Goal: Task Accomplishment & Management: Manage account settings

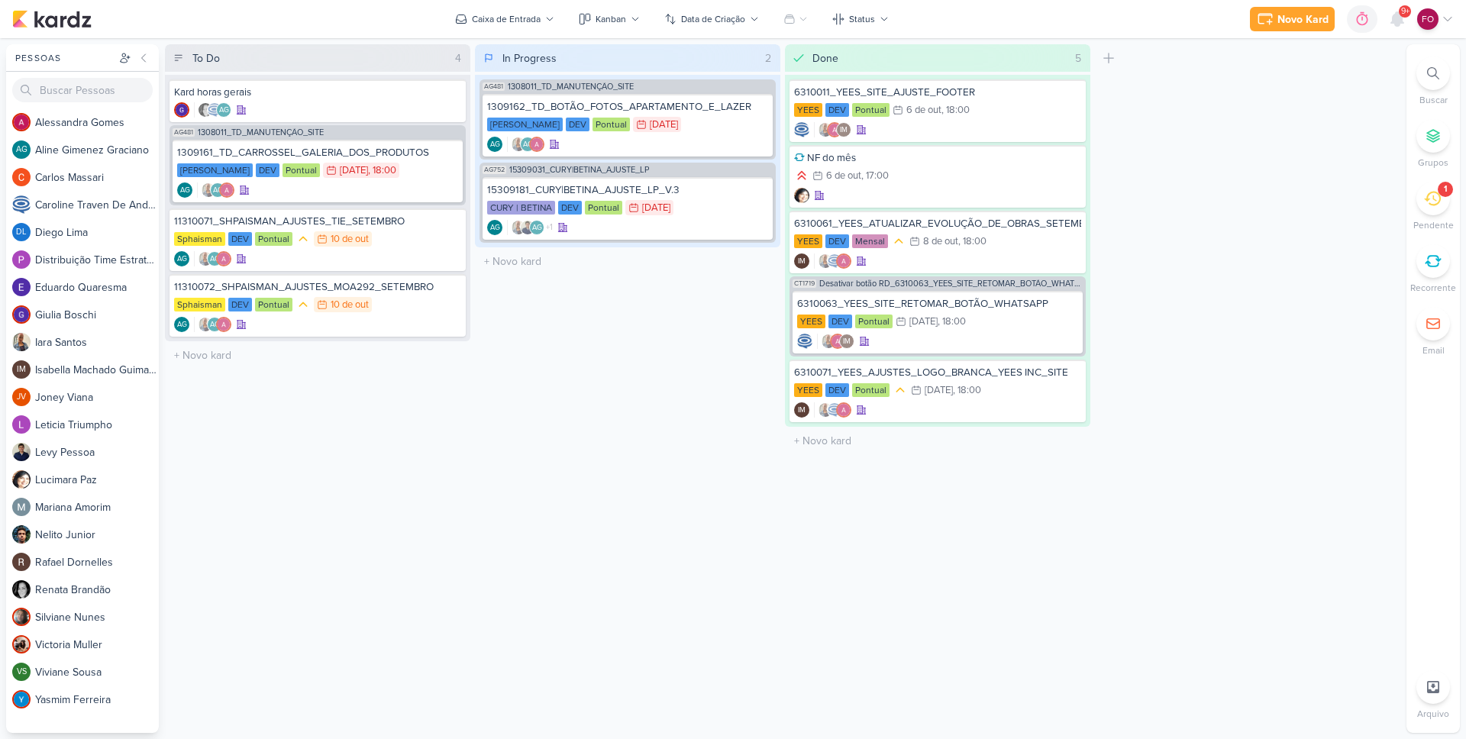
click at [1439, 195] on icon at bounding box center [1432, 199] width 17 height 15
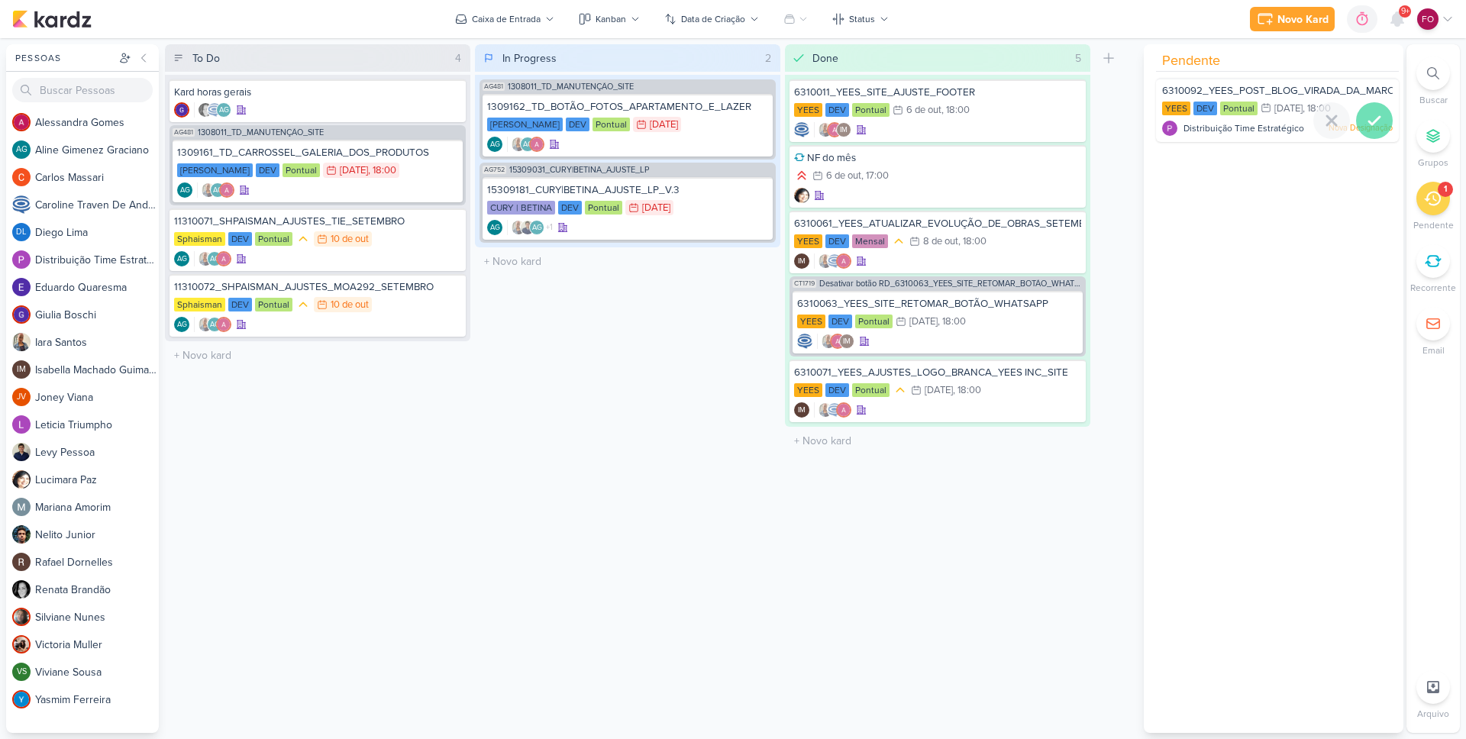
click at [1373, 119] on icon at bounding box center [1374, 120] width 18 height 18
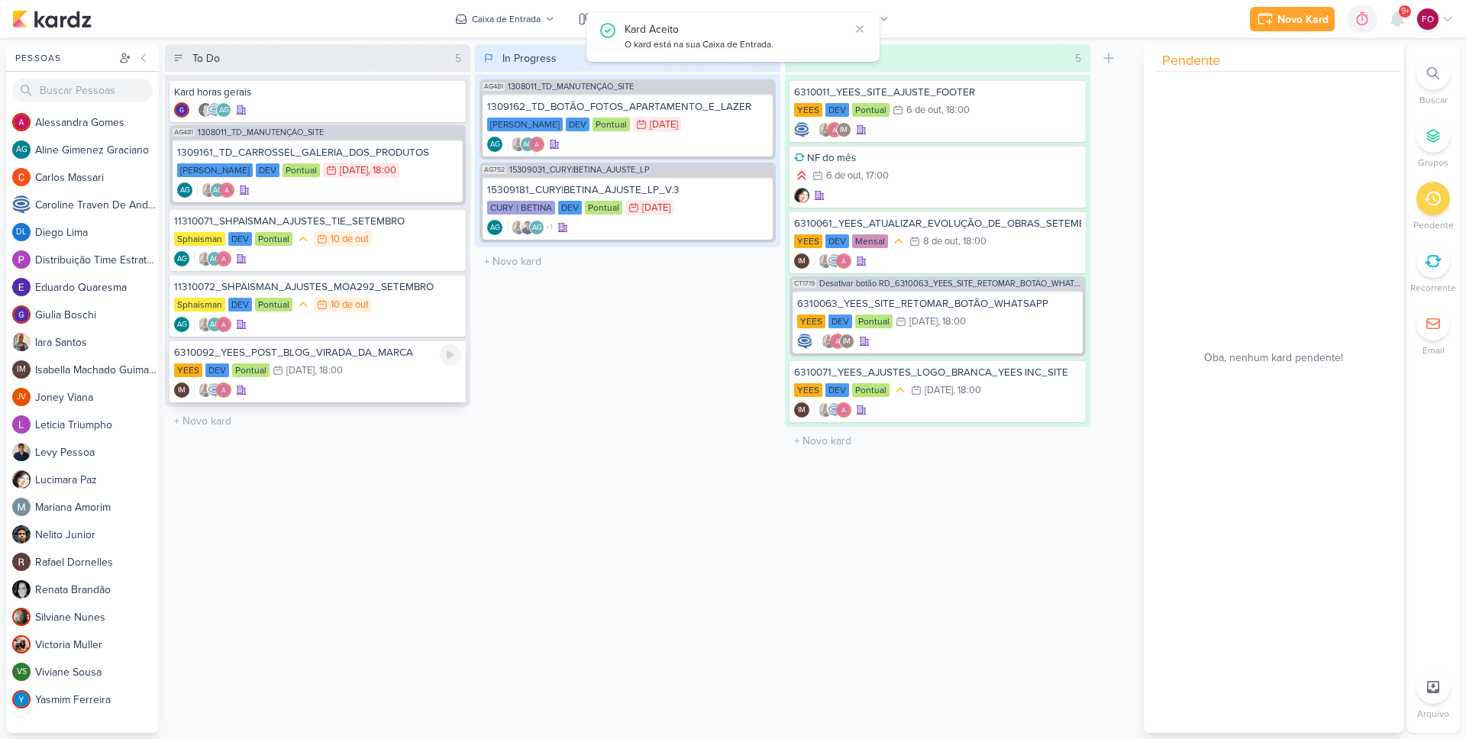
click at [392, 358] on div "6310092_YEES_POST_BLOG_VIRADA_DA_MARCA" at bounding box center [317, 353] width 287 height 14
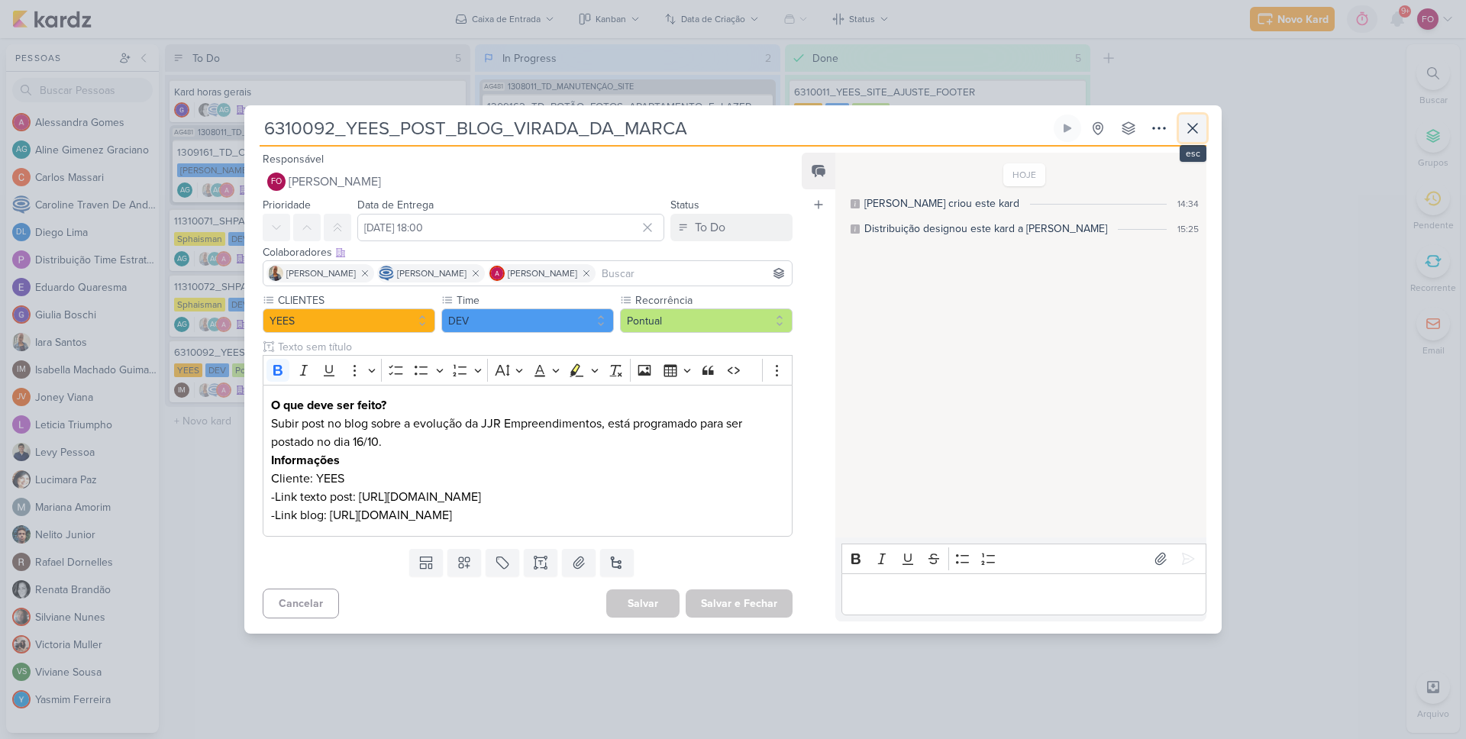
click at [1198, 119] on icon at bounding box center [1192, 128] width 18 height 18
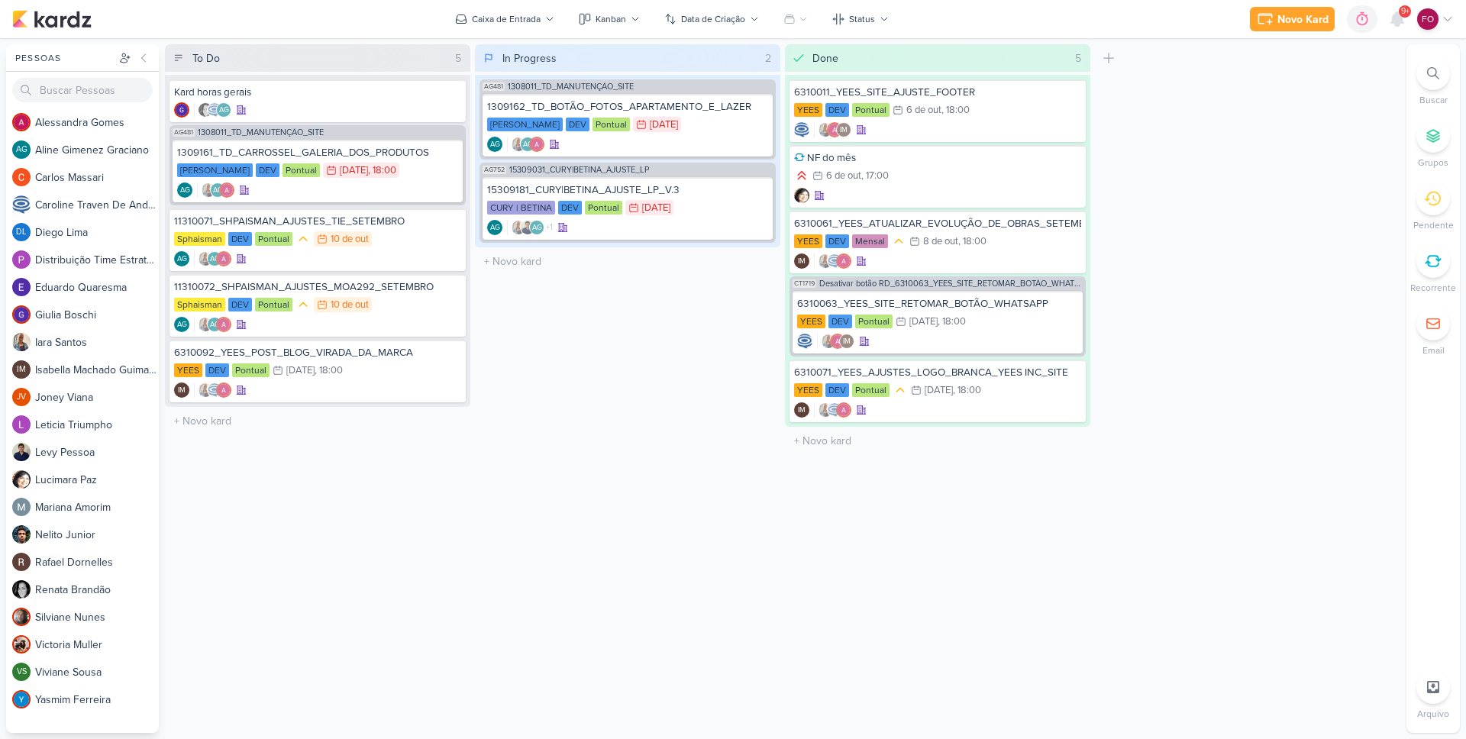
click at [459, 507] on div "To Do 5 Mover Para Esquerda Mover Para Direita Deletar Kard horas gerais" at bounding box center [317, 388] width 305 height 689
click at [479, 481] on div "In Progress 2 Mover Para Esquerda Mover Para Direita Deletar AG481 1308011_TD_M…" at bounding box center [627, 388] width 305 height 689
click at [381, 253] on div "AG AG" at bounding box center [317, 258] width 287 height 15
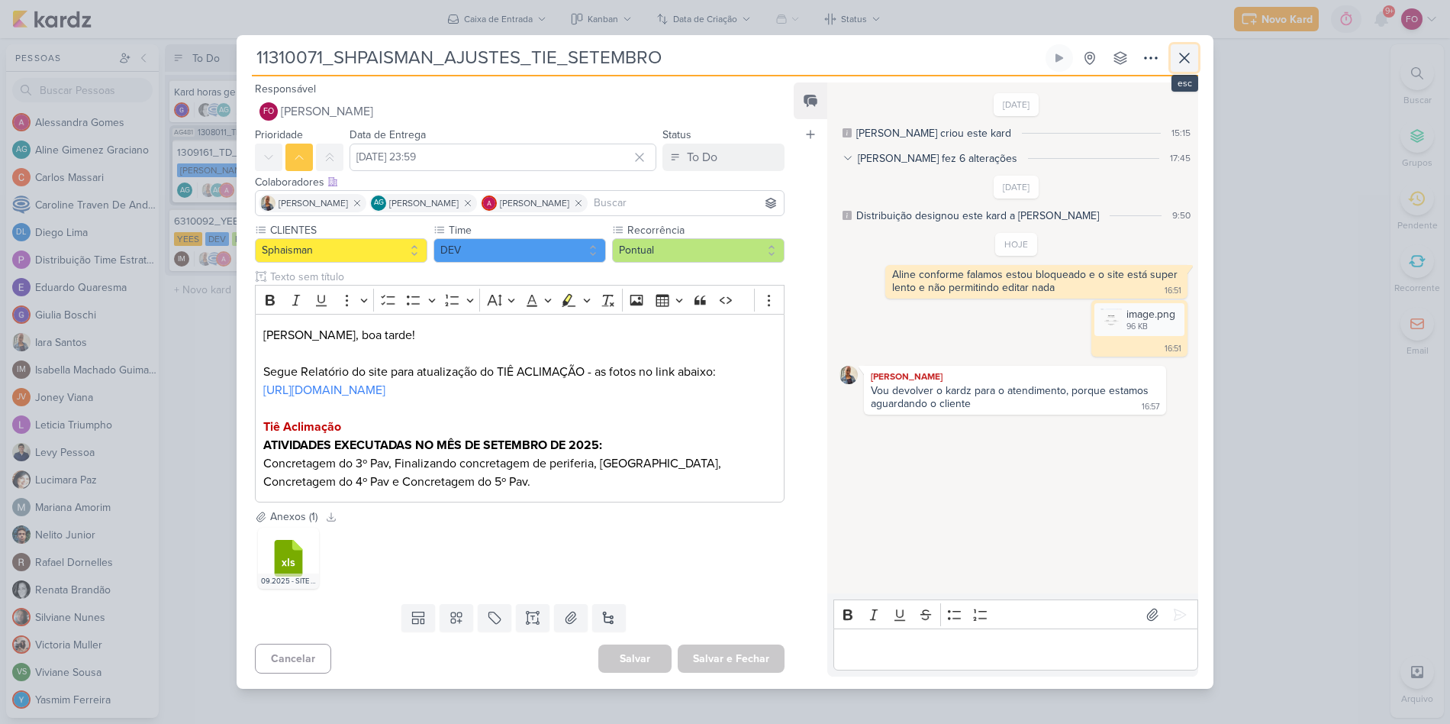
click at [1188, 55] on icon at bounding box center [1185, 58] width 18 height 18
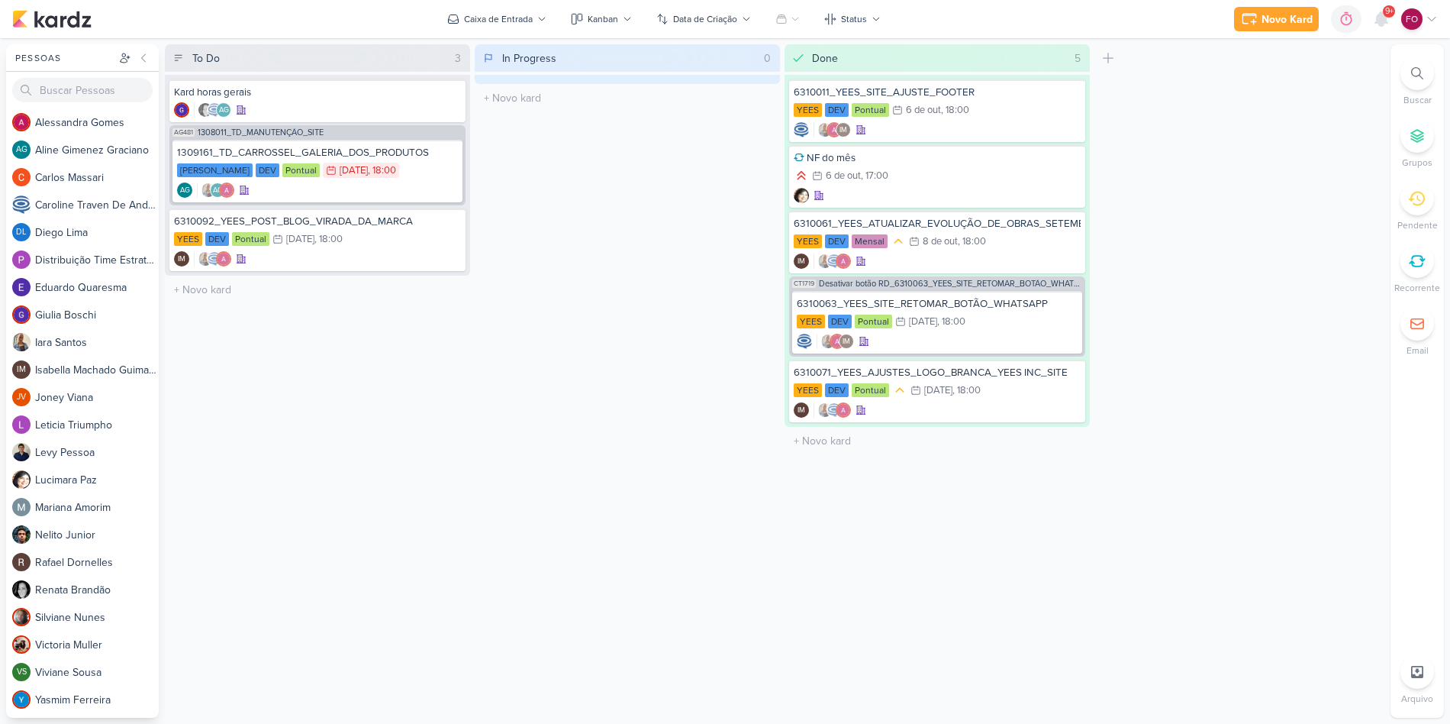
click at [704, 273] on div "In Progress 0 Mover Para Esquerda Mover Para Direita Deletar O título do kard d…" at bounding box center [627, 380] width 305 height 673
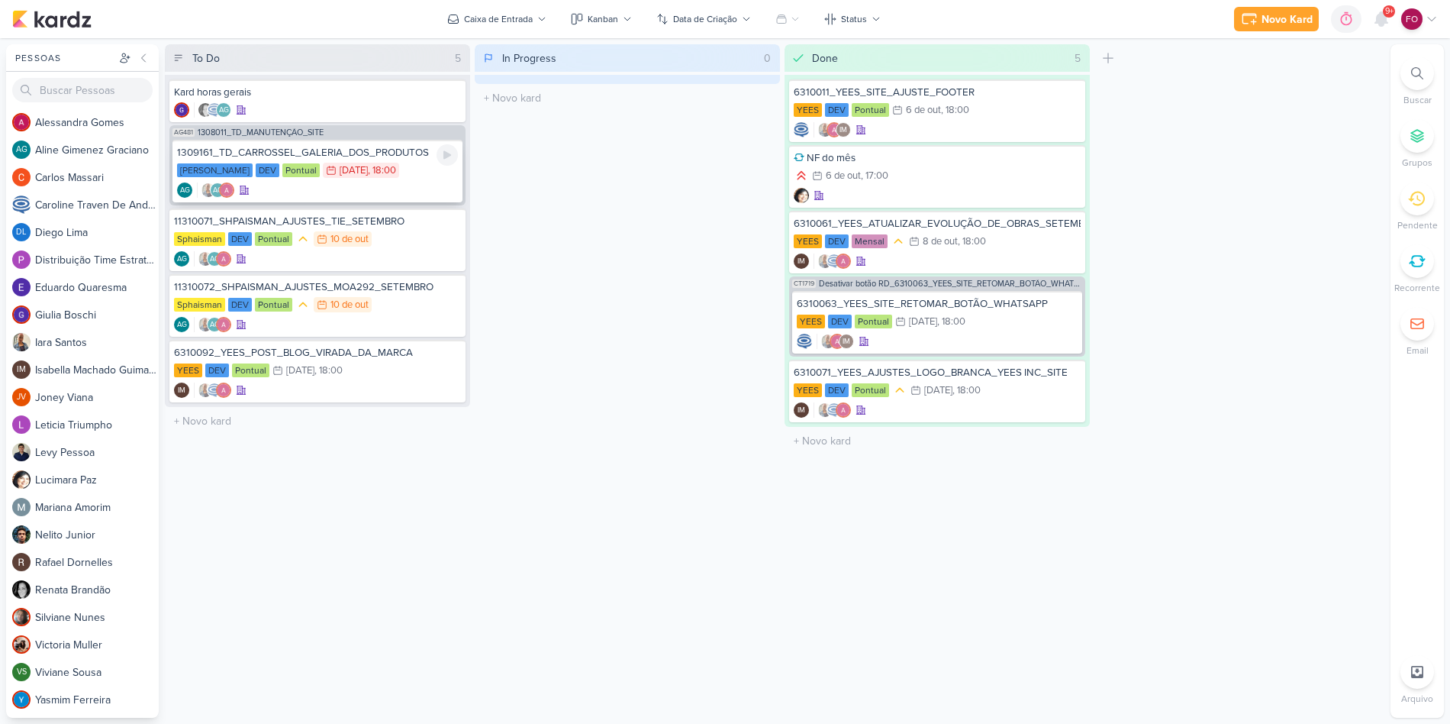
click at [422, 179] on div "Teixeira Duarte DEV Pontual 7/10 7 de out , 18:00" at bounding box center [317, 171] width 281 height 17
click at [686, 371] on div "In Progress 0 Mover Para Esquerda Mover Para Direita Deletar O título do kard d…" at bounding box center [627, 380] width 305 height 673
click at [746, 25] on button "Data de Criação" at bounding box center [703, 19] width 113 height 24
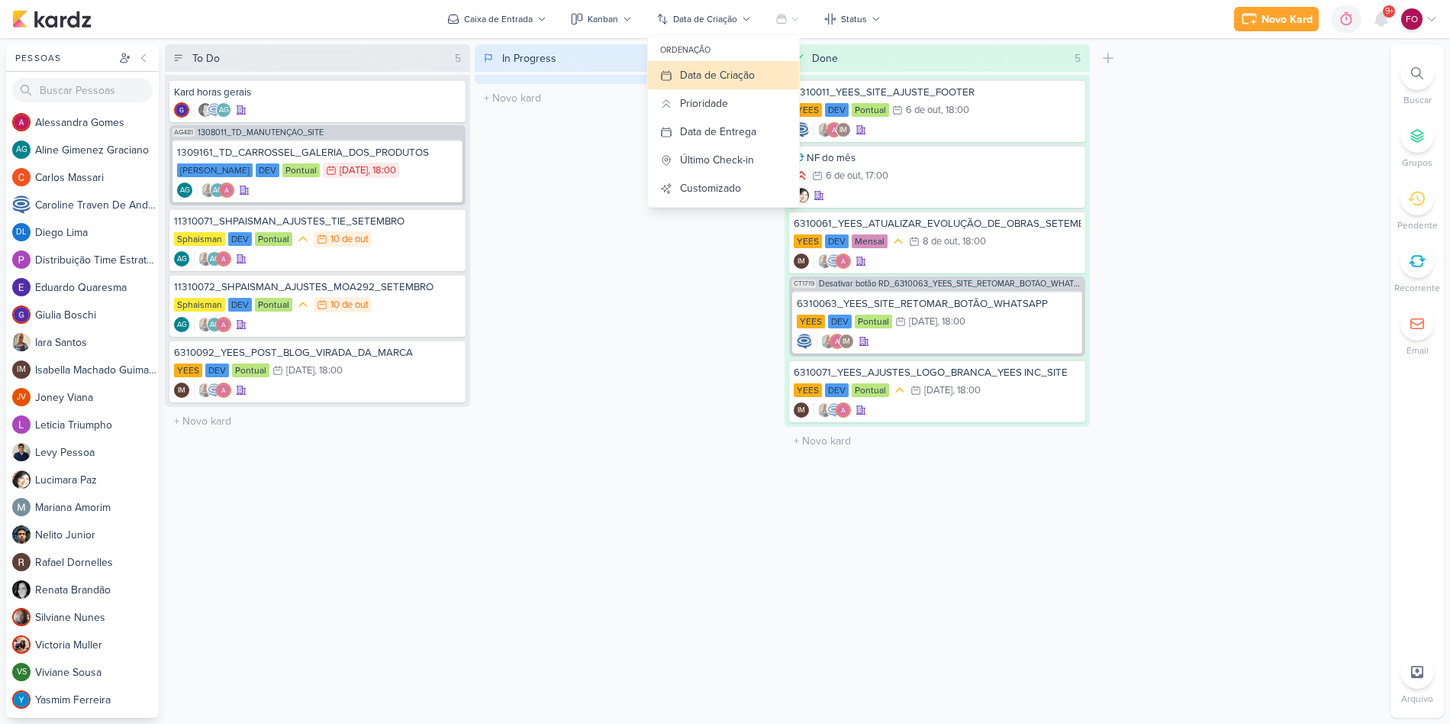
click at [622, 356] on div "In Progress 0 Mover Para Esquerda Mover Para Direita Deletar O título do kard d…" at bounding box center [627, 380] width 305 height 673
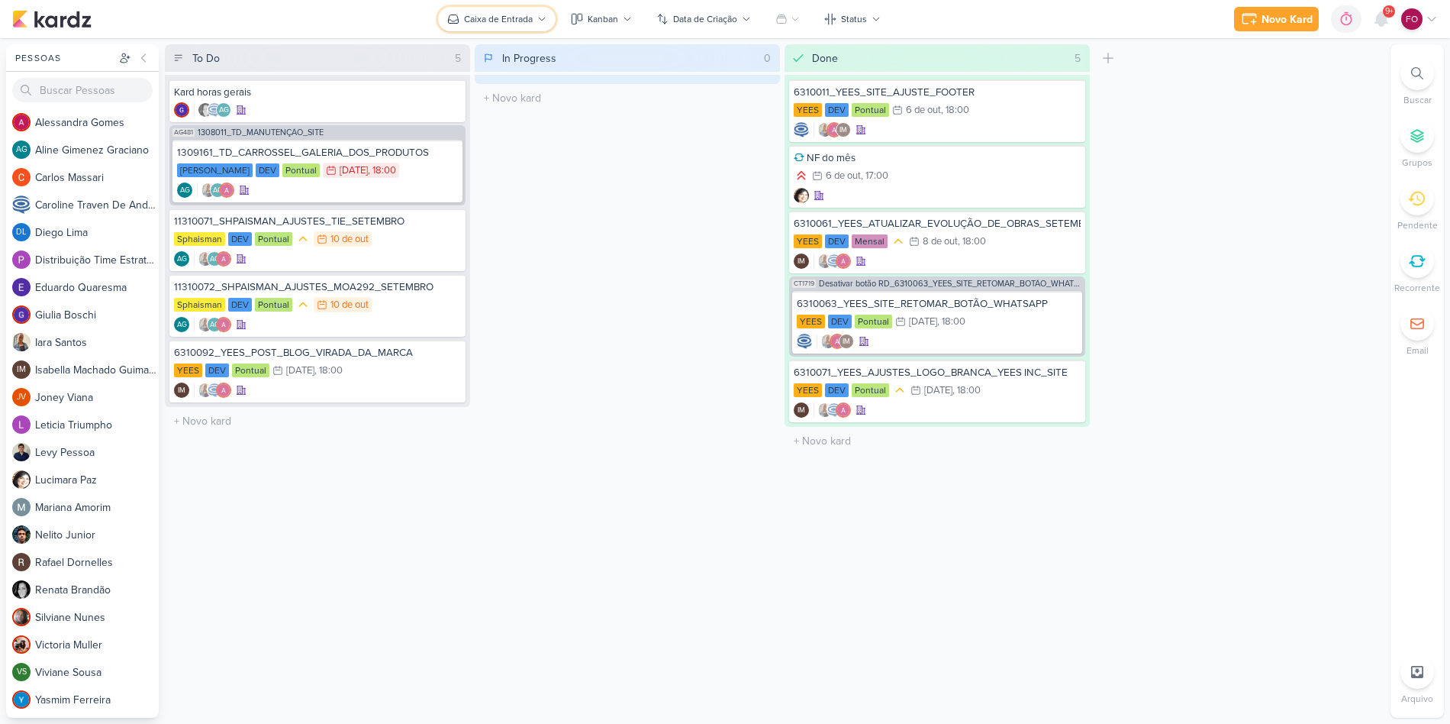
click at [523, 20] on div "Caixa de Entrada" at bounding box center [498, 19] width 69 height 14
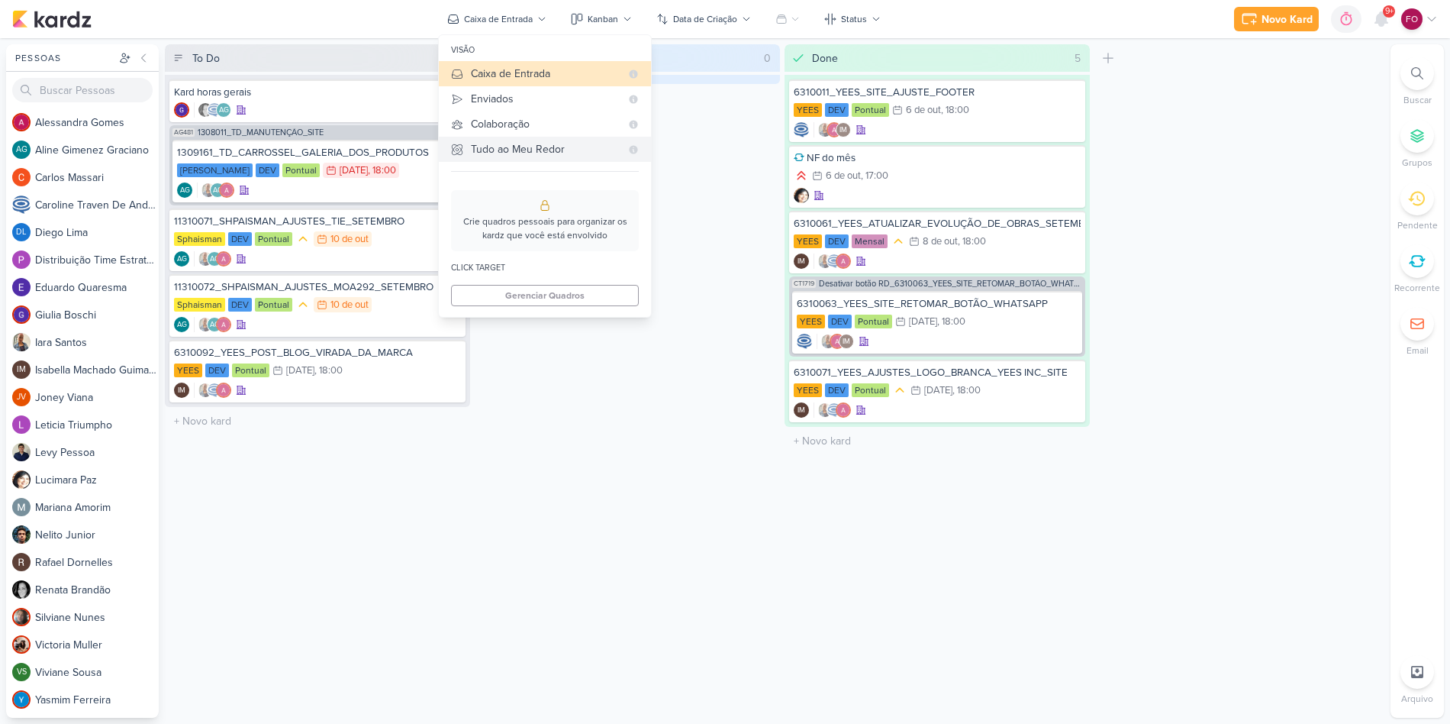
click at [523, 139] on Me-button "Tudo ao Meu Redor" at bounding box center [545, 149] width 212 height 25
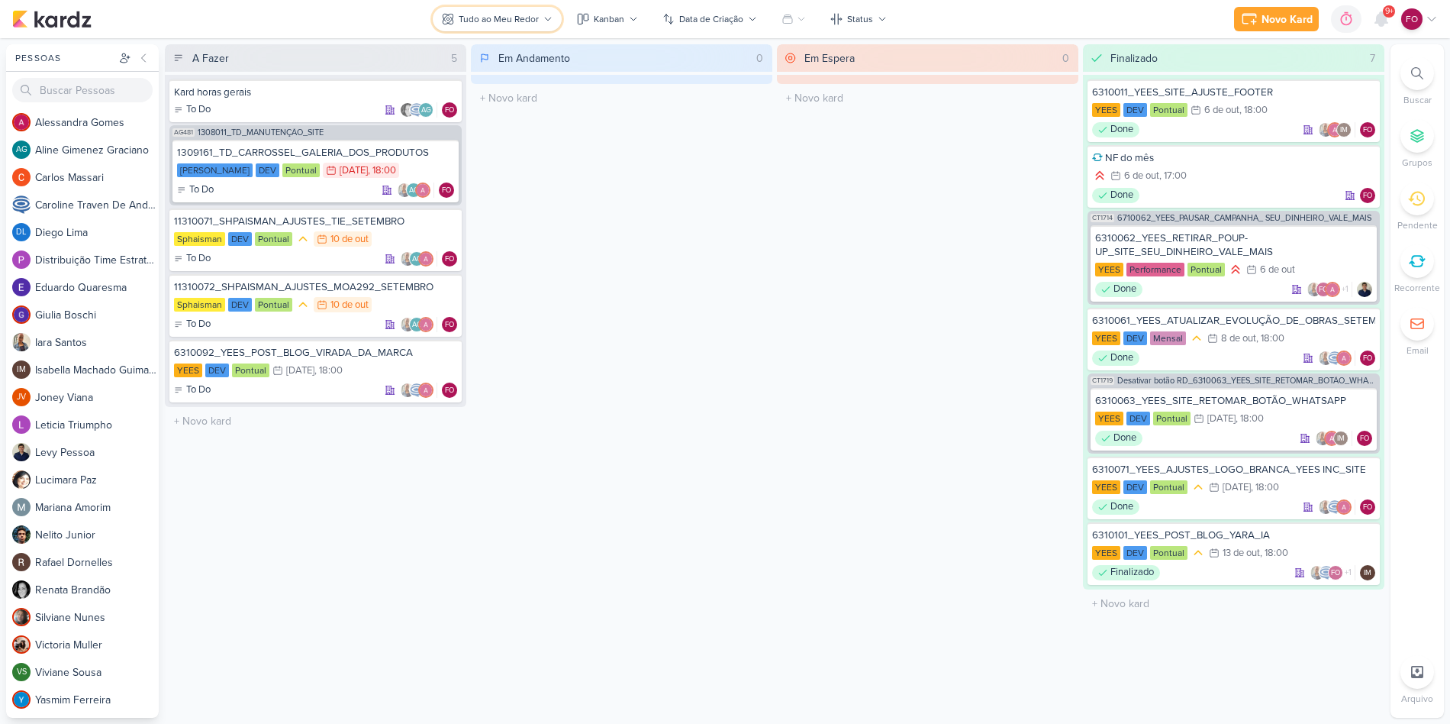
click at [531, 25] on div "Tudo ao Meu Redor" at bounding box center [499, 19] width 80 height 14
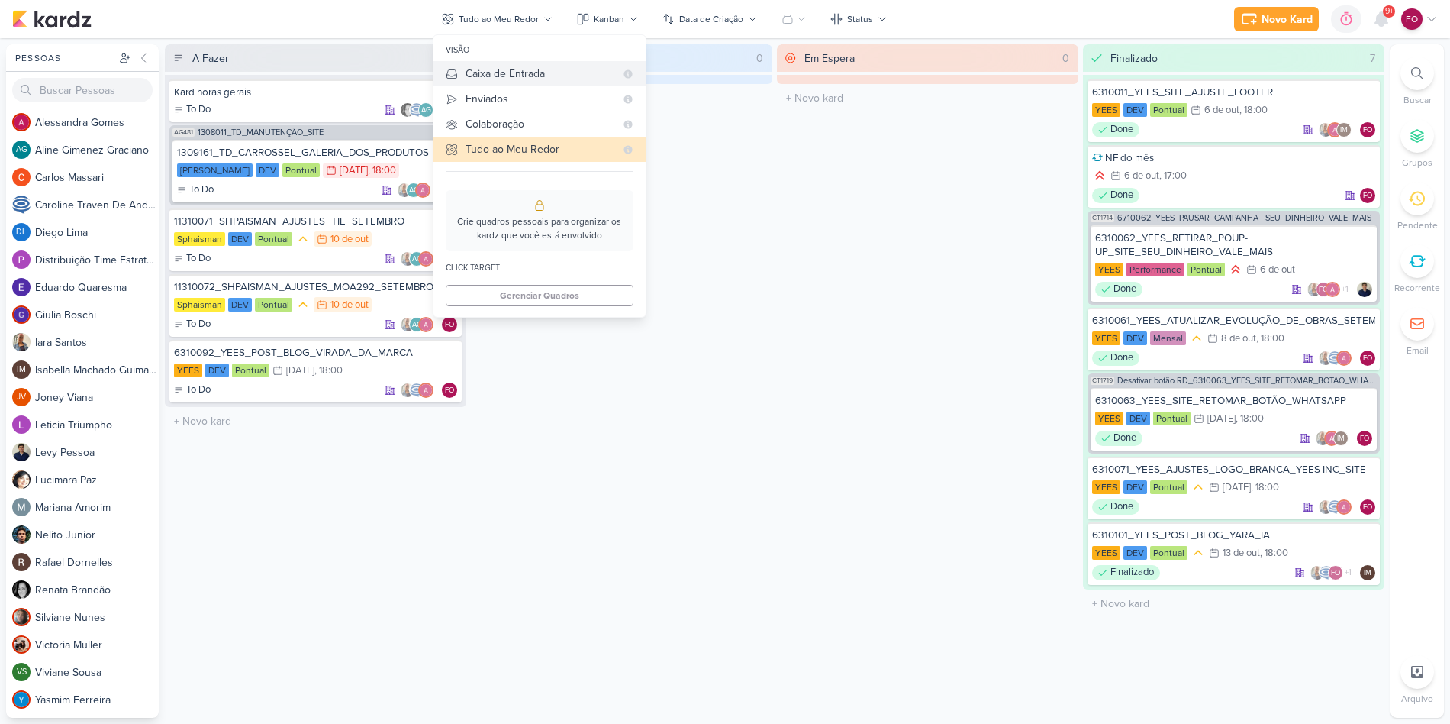
click at [489, 72] on div "Caixa de Entrada" at bounding box center [541, 74] width 150 height 16
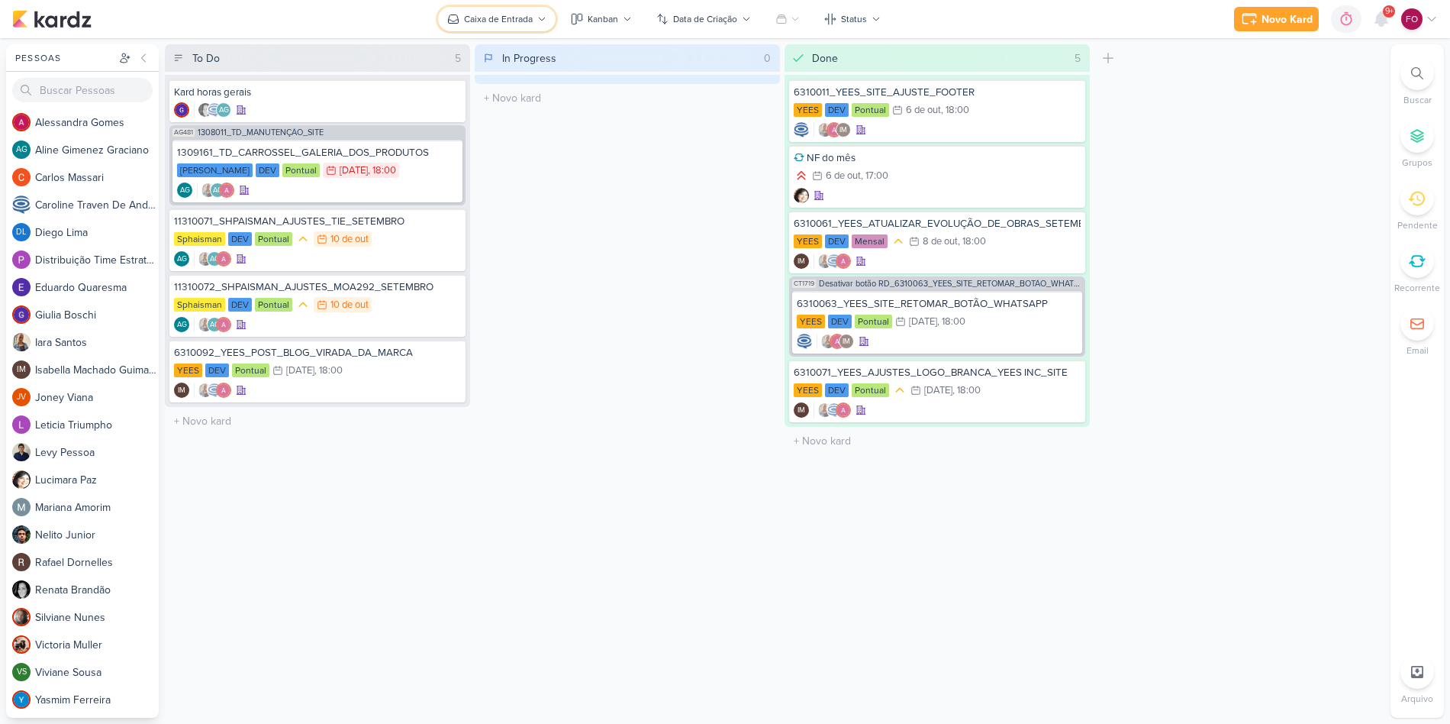
click at [534, 18] on button "Caixa de Entrada" at bounding box center [497, 19] width 118 height 24
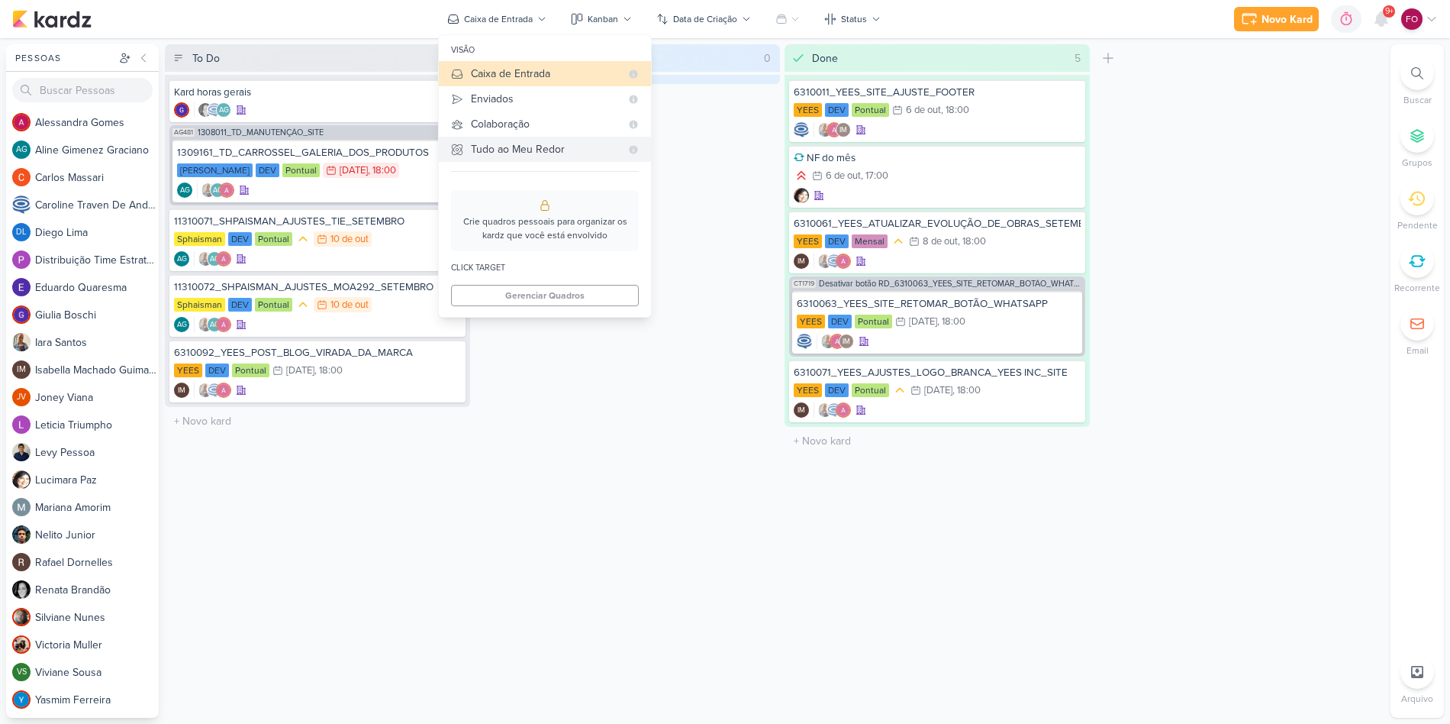
click at [523, 153] on div "Tudo ao Meu Redor" at bounding box center [546, 149] width 150 height 16
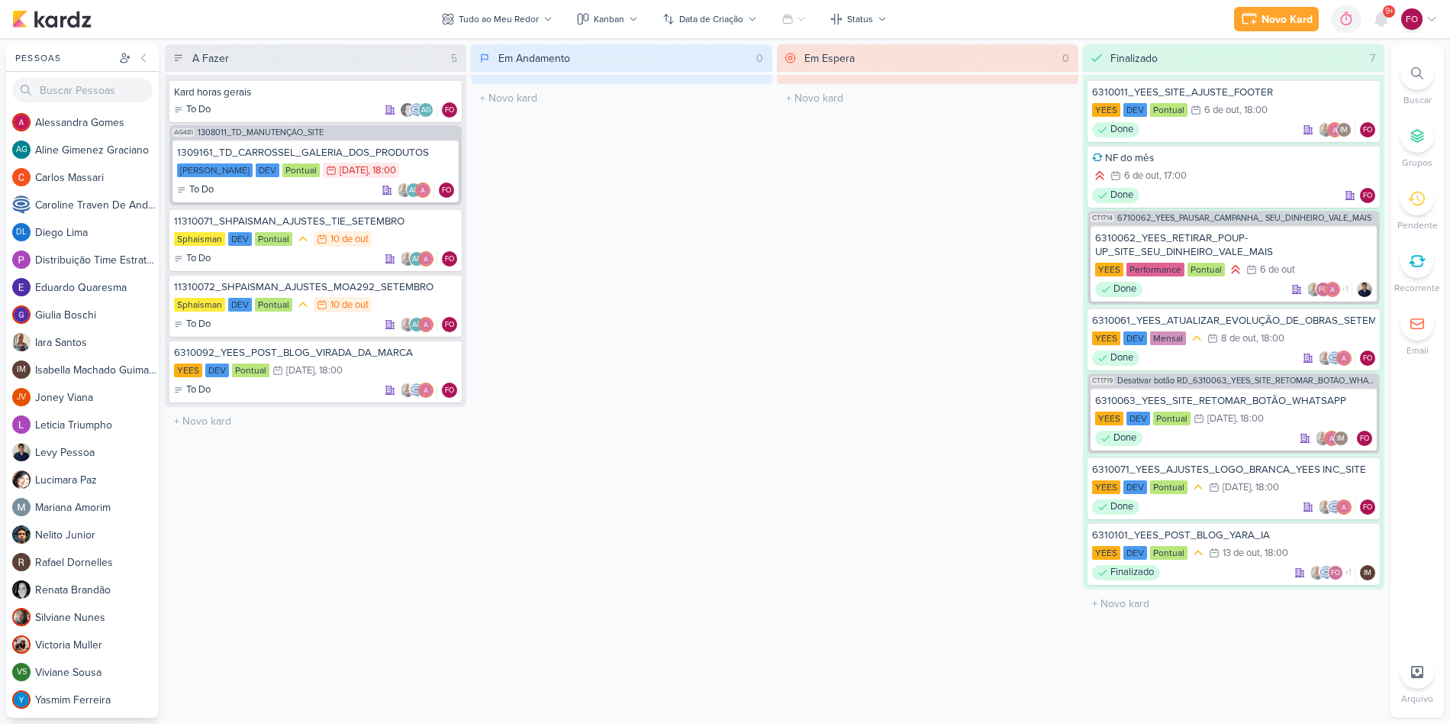
click at [931, 208] on div "Em Espera 0 O título do kard deve ter menos que 100 caracteres" at bounding box center [928, 380] width 302 height 673
click at [715, 19] on div "Data de Criação" at bounding box center [711, 19] width 64 height 14
click at [570, 360] on div "Em Andamento 0 O título do kard deve ter menos que 100 caracteres" at bounding box center [622, 380] width 302 height 673
click at [528, 28] on button "Tudo ao Meu Redor" at bounding box center [497, 19] width 129 height 24
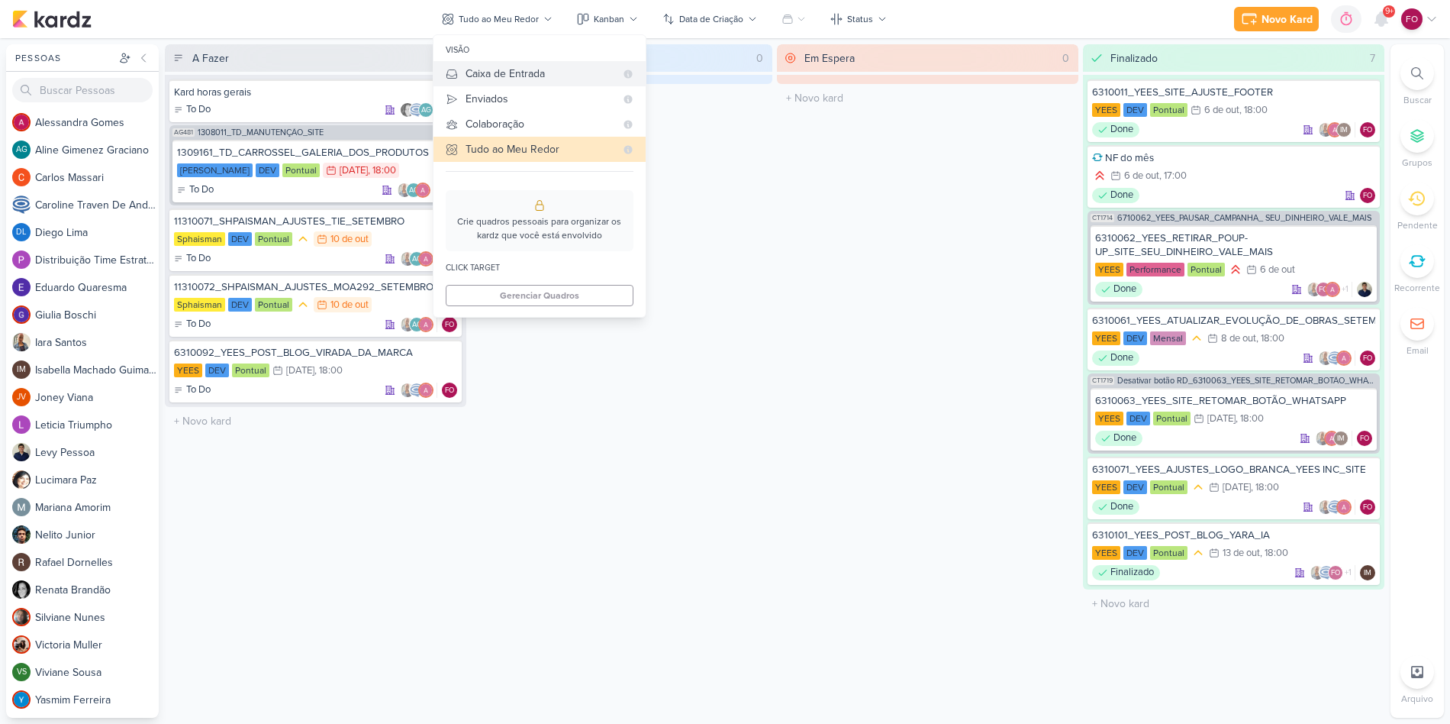
click at [518, 72] on div "Caixa de Entrada" at bounding box center [541, 74] width 150 height 16
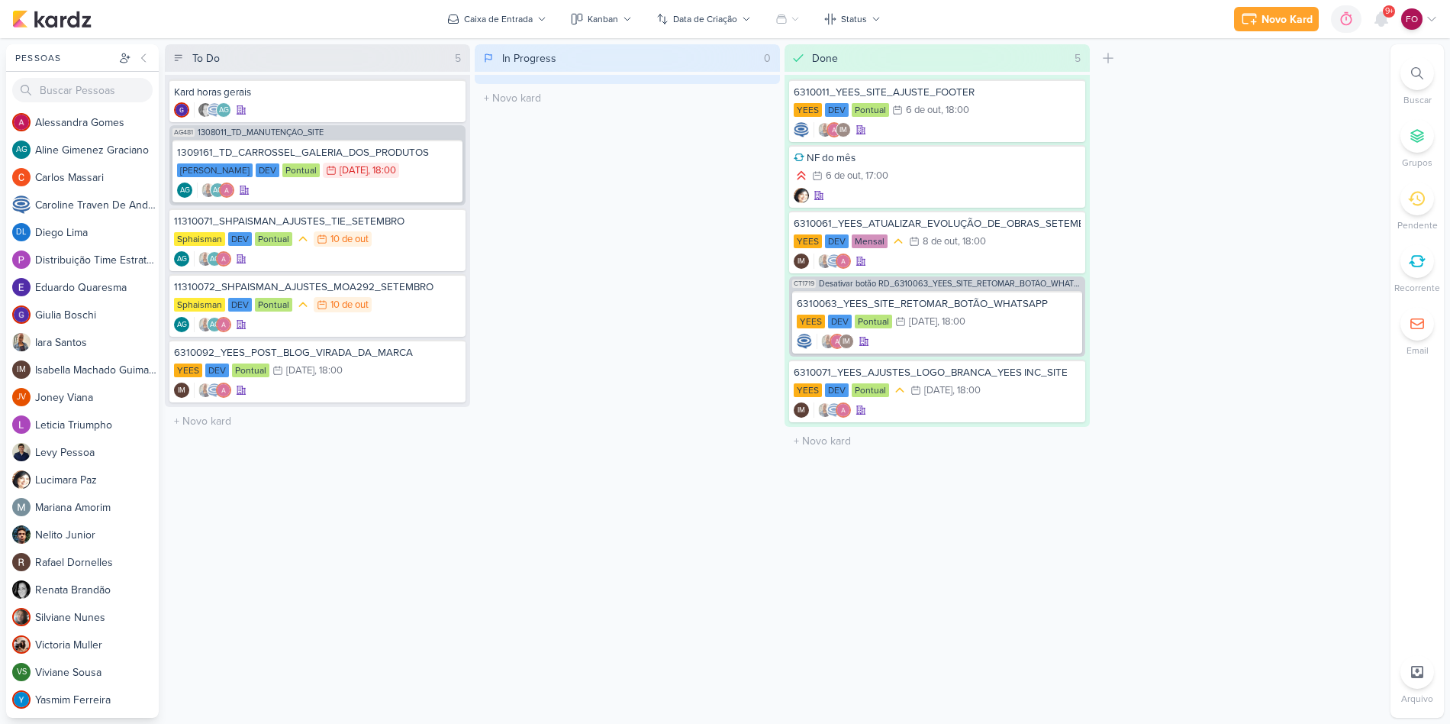
click at [621, 239] on div "In Progress 0 Mover Para Esquerda Mover Para Direita Deletar O título do kard d…" at bounding box center [627, 380] width 305 height 673
click at [1389, 20] on icon at bounding box center [1382, 19] width 18 height 18
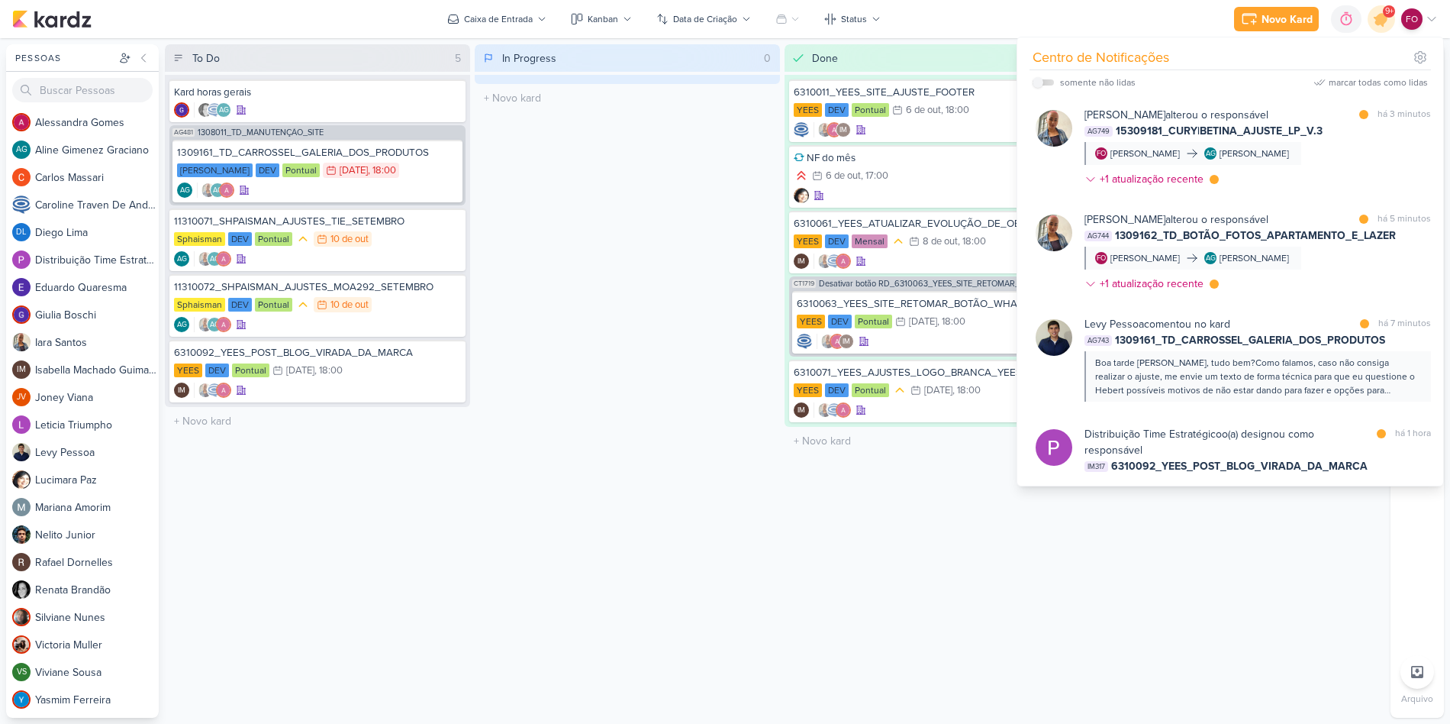
click at [1063, 548] on div "Done 5 Mover Para Esquerda Mover Para Direita Deletar 6310011_YEES_SITE_AJUSTE_…" at bounding box center [937, 380] width 305 height 673
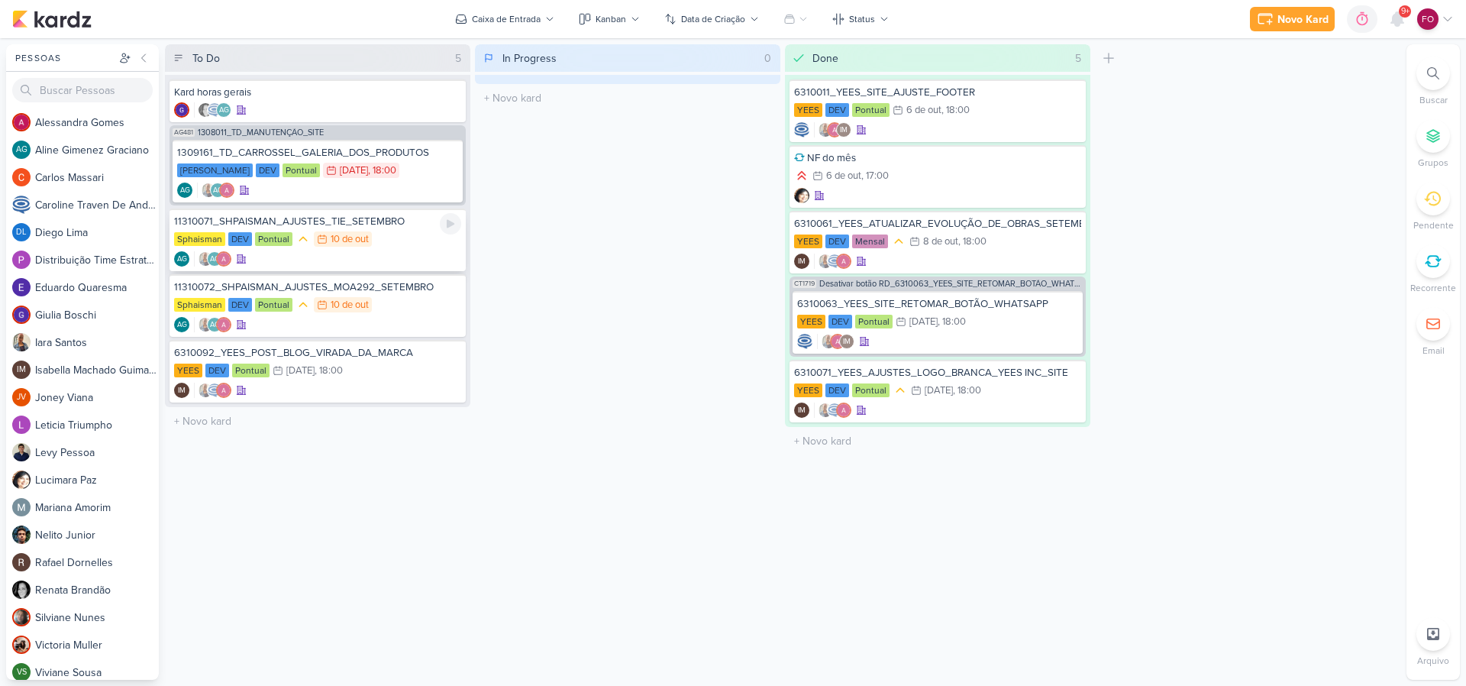
click at [395, 241] on div "Sphaisman DEV Pontual 10/10 10 de out" at bounding box center [317, 239] width 287 height 17
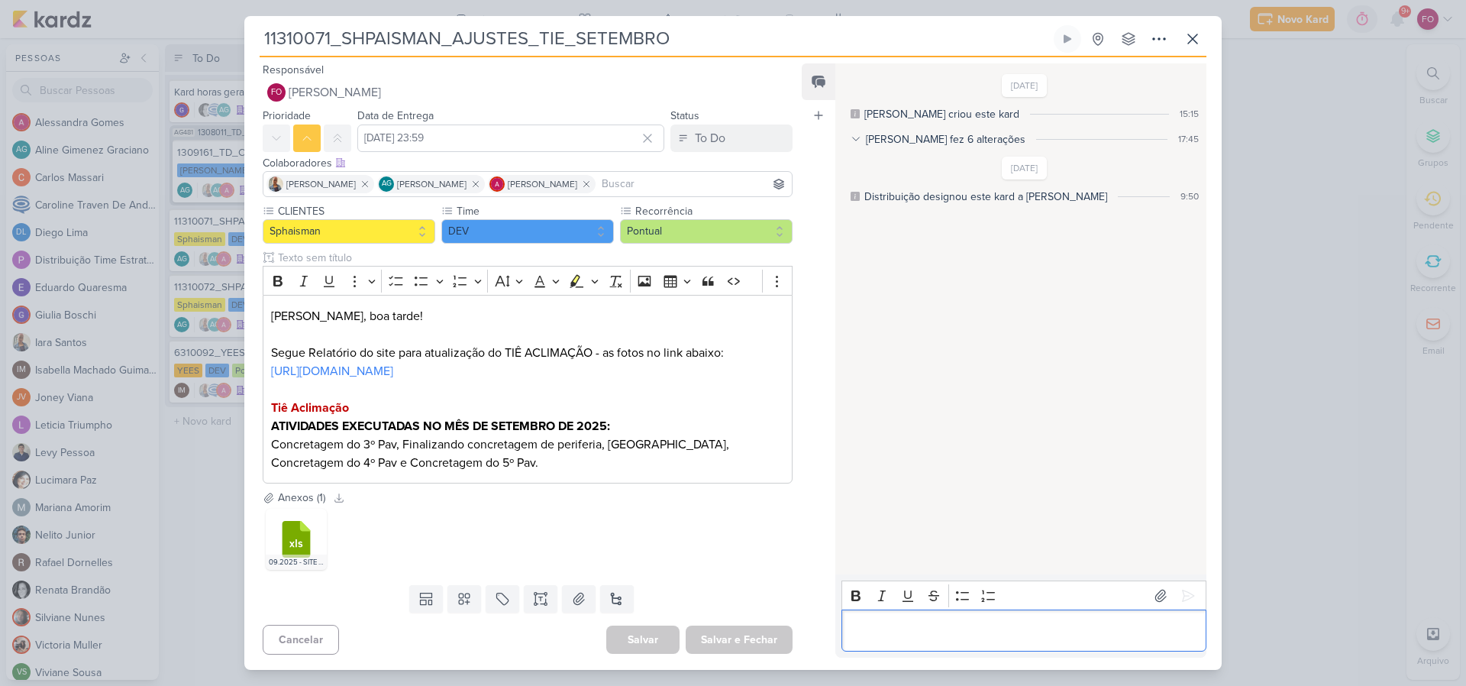
click at [908, 632] on p "Editor editing area: main" at bounding box center [1023, 630] width 349 height 18
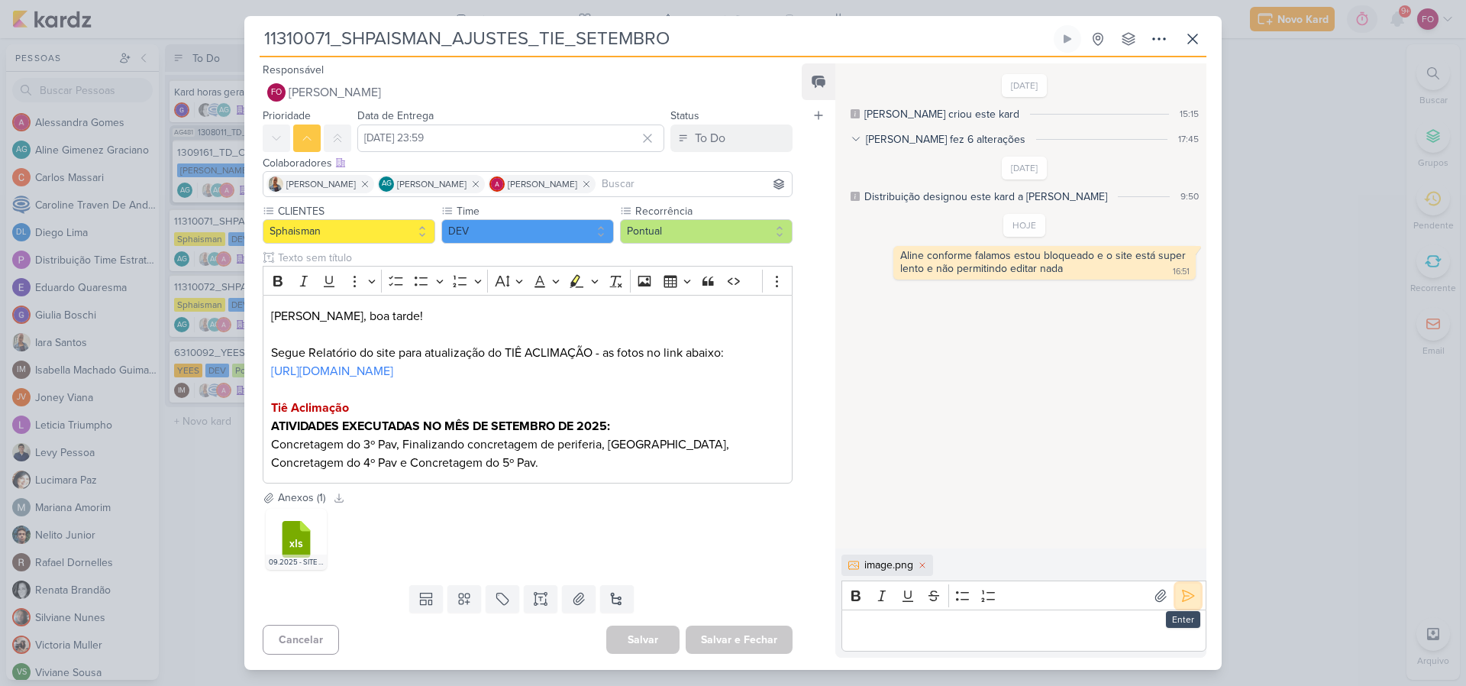
click at [1180, 591] on icon at bounding box center [1187, 595] width 15 height 15
click at [1197, 41] on icon at bounding box center [1192, 39] width 18 height 18
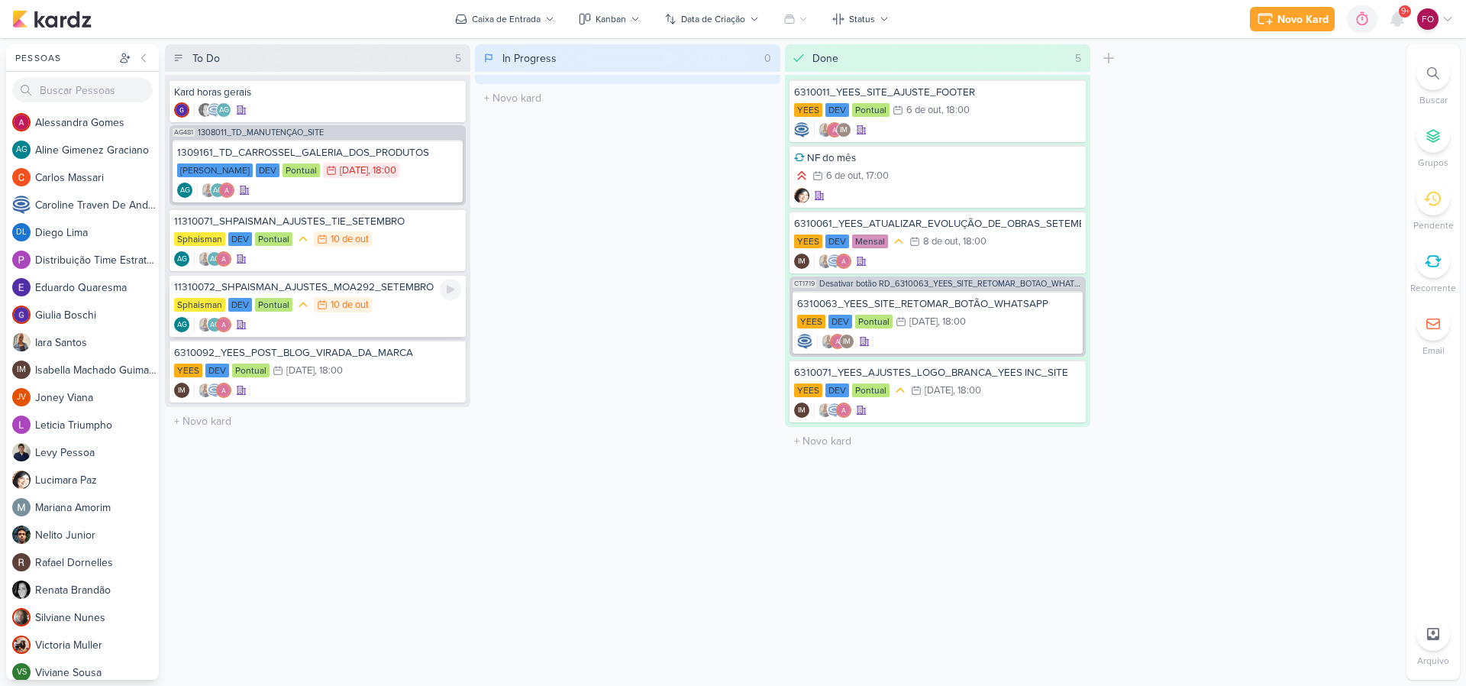
click at [392, 288] on div "11310072_SHPAISMAN_AJUSTES_MOA292_SETEMBRO" at bounding box center [317, 287] width 287 height 14
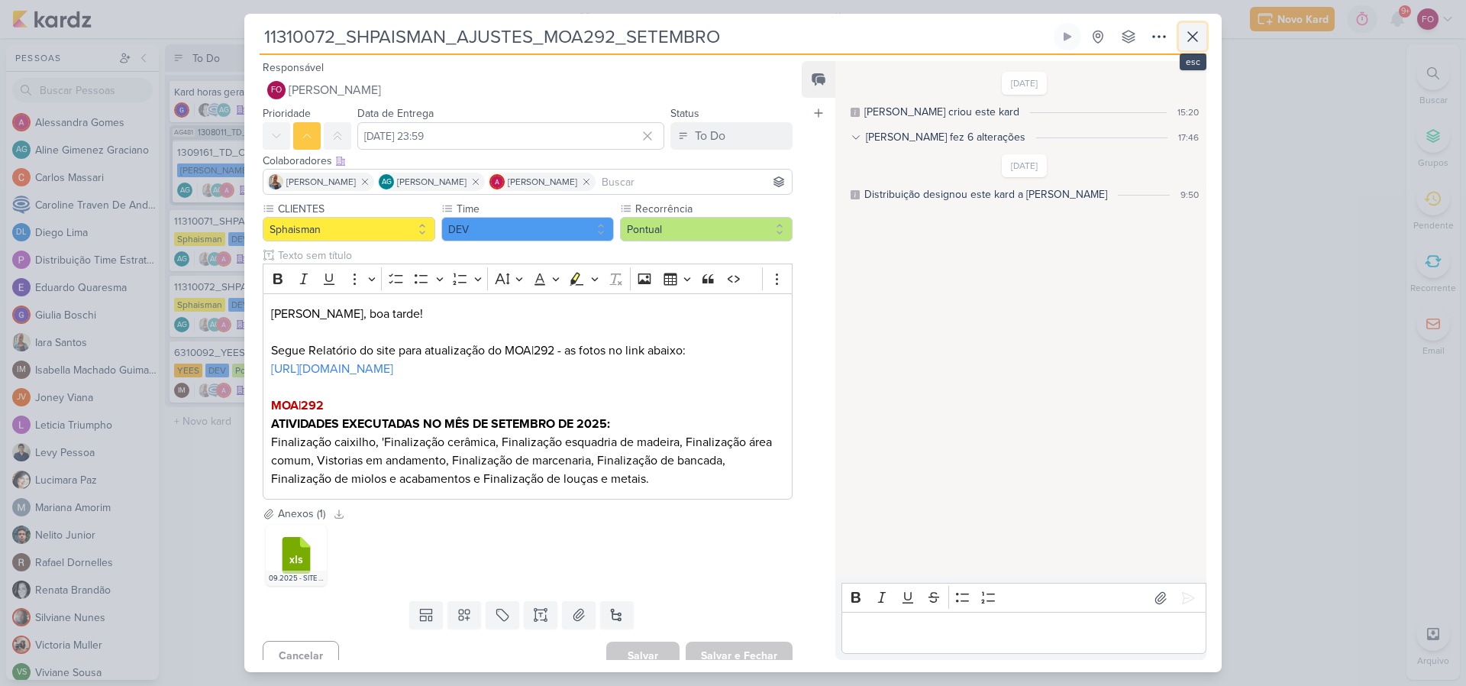
click at [1191, 47] on button at bounding box center [1192, 36] width 27 height 27
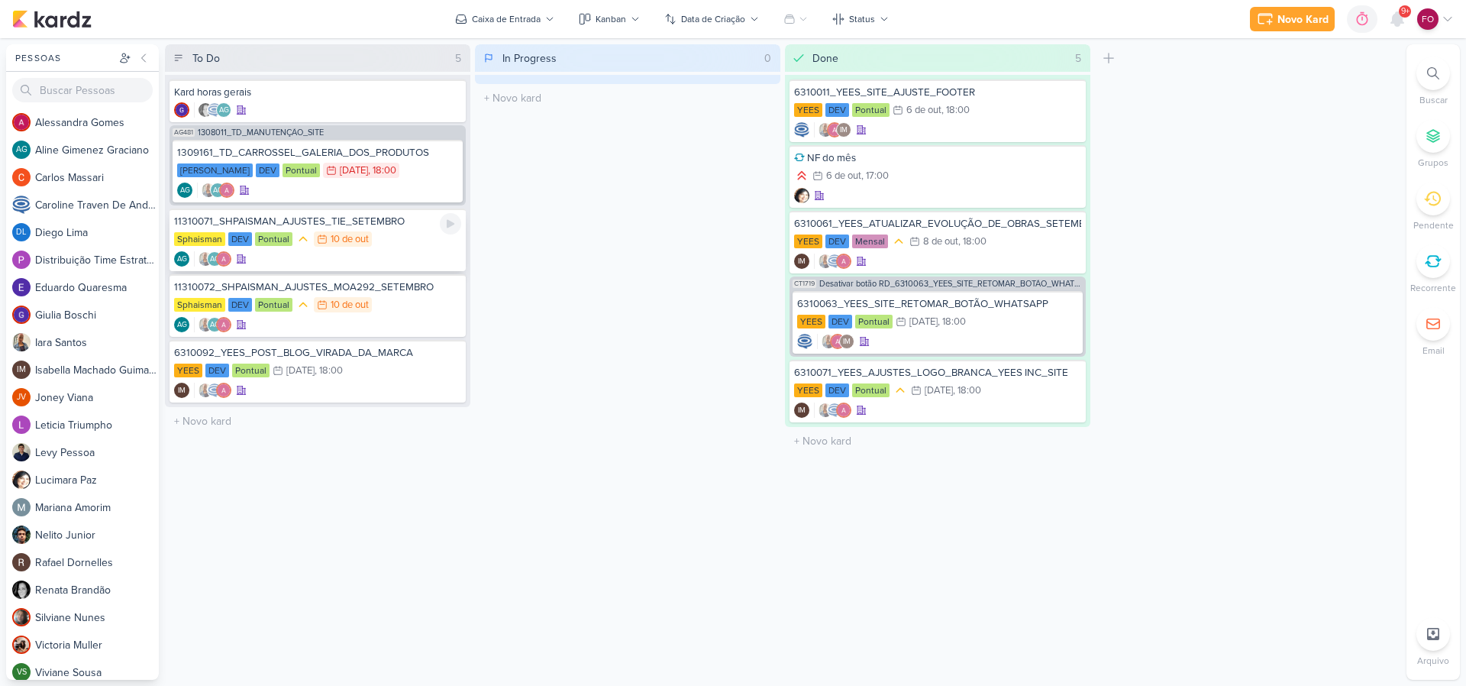
click at [331, 252] on div "AG AG" at bounding box center [317, 258] width 287 height 15
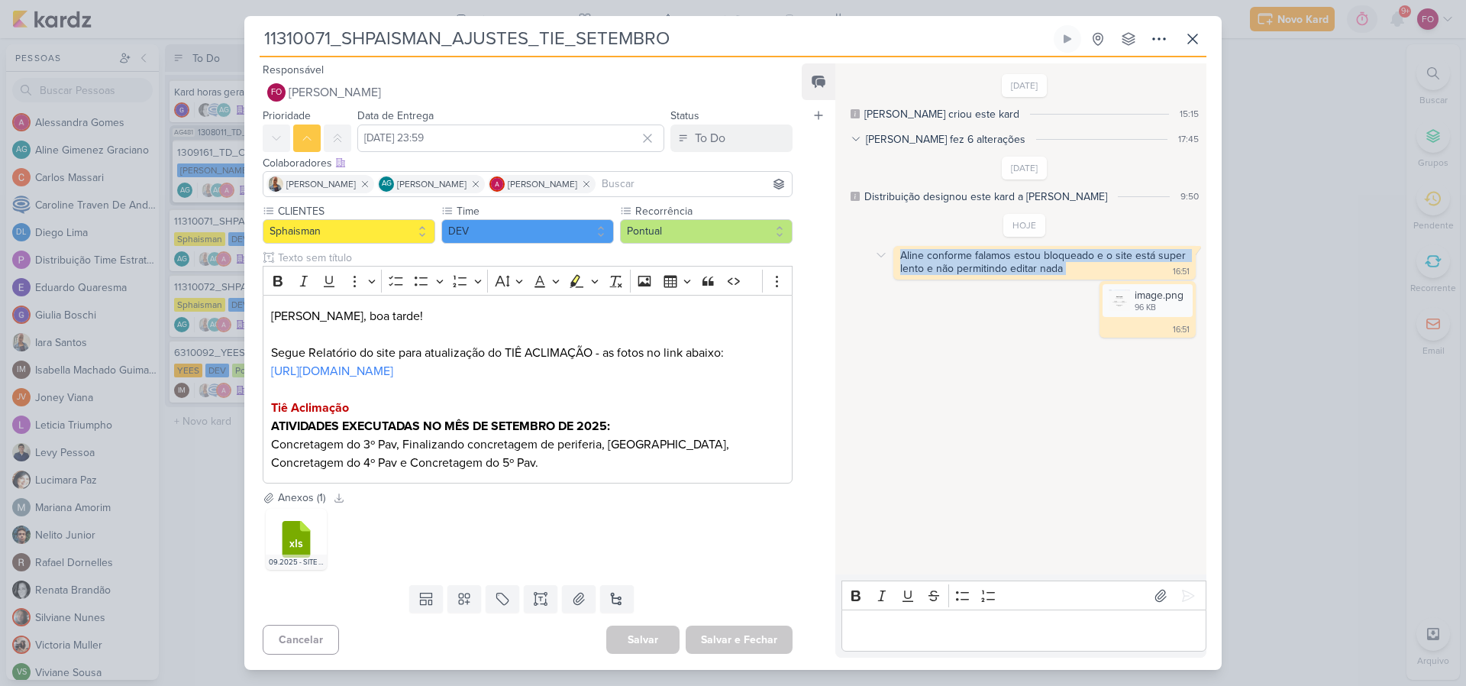
drag, startPoint x: 902, startPoint y: 253, endPoint x: 1079, endPoint y: 277, distance: 178.7
click at [1079, 277] on div "Aline conforme falamos estou bloqueado e o site está super lento e não permitin…" at bounding box center [1044, 263] width 302 height 34
copy div "Aline conforme falamos estou bloqueado e o site está super lento e não permitin…"
click at [1188, 30] on icon at bounding box center [1192, 39] width 18 height 18
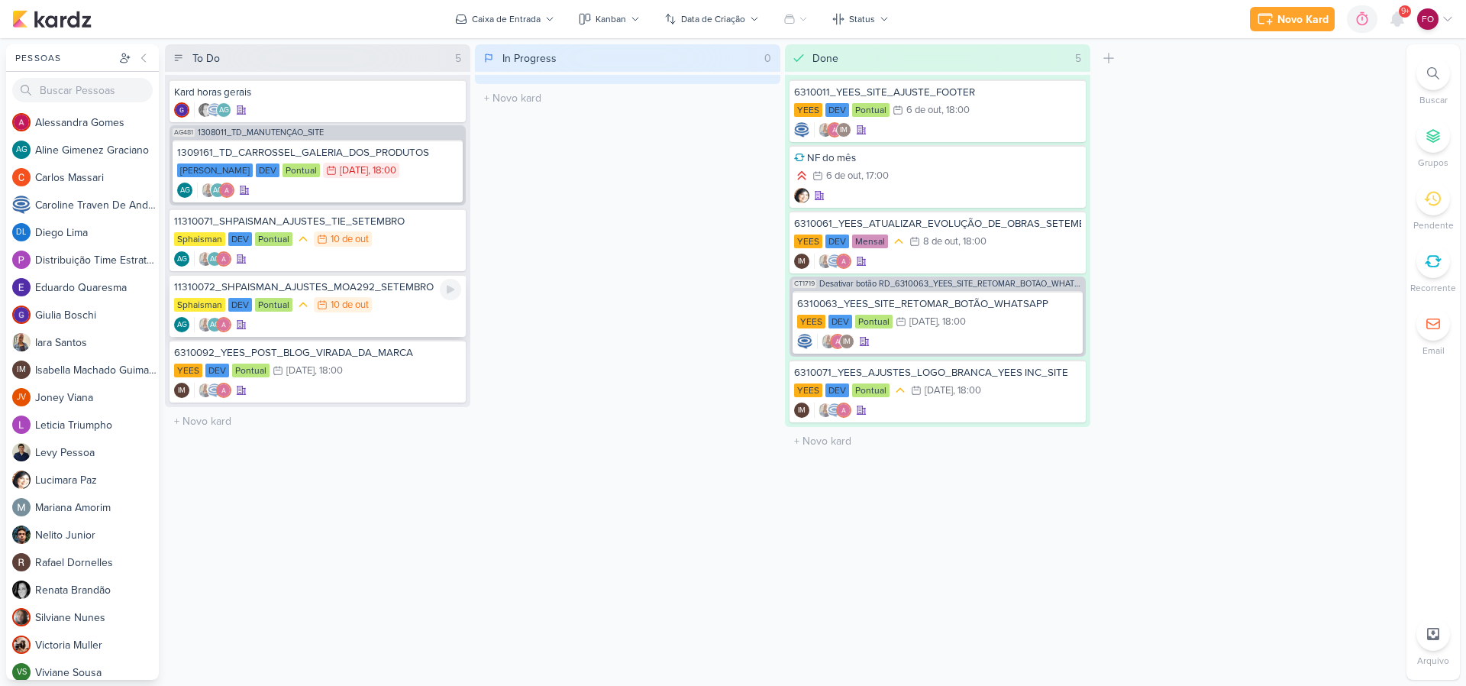
click at [364, 295] on div "11310072_SHPAISMAN_AJUSTES_MOA292_SETEMBRO Sphaisman DEV Pontual 10/10 10 de ou…" at bounding box center [317, 305] width 296 height 63
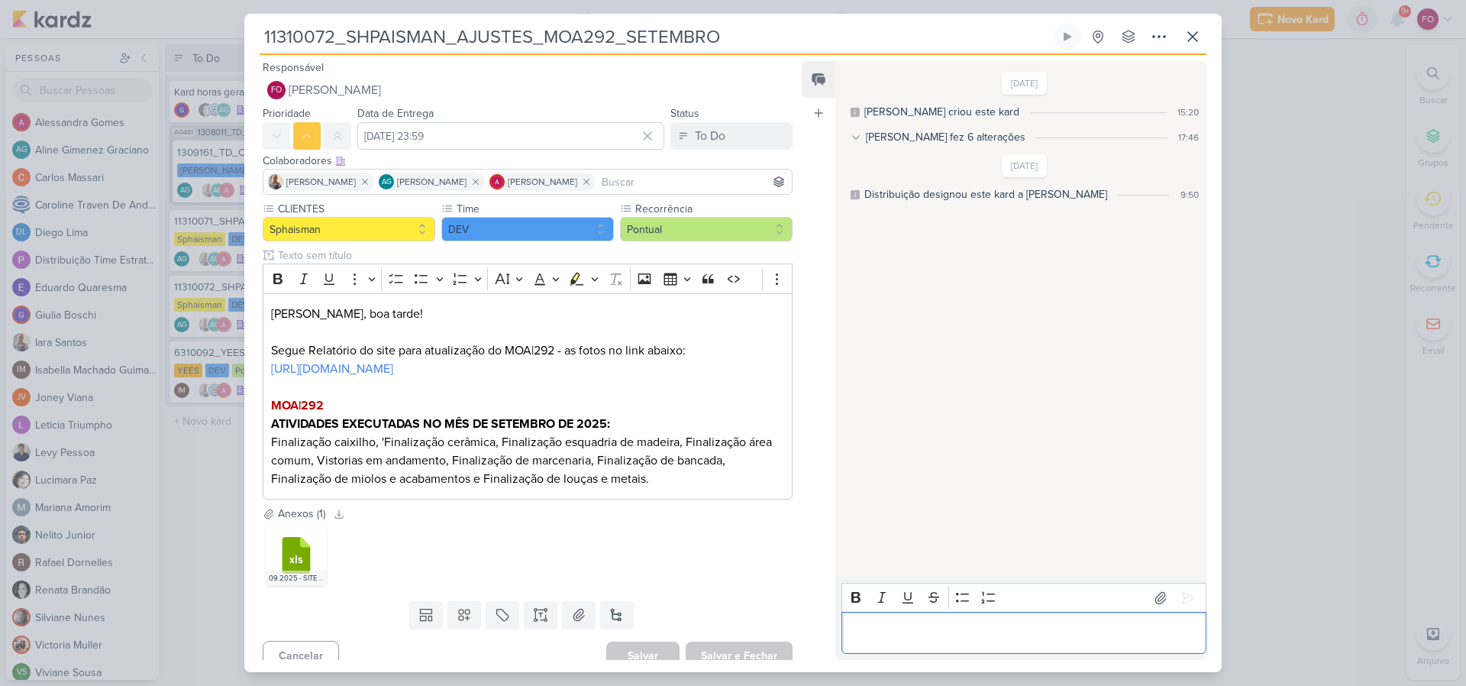
click at [892, 624] on p "Editor editing area: main" at bounding box center [1023, 633] width 349 height 18
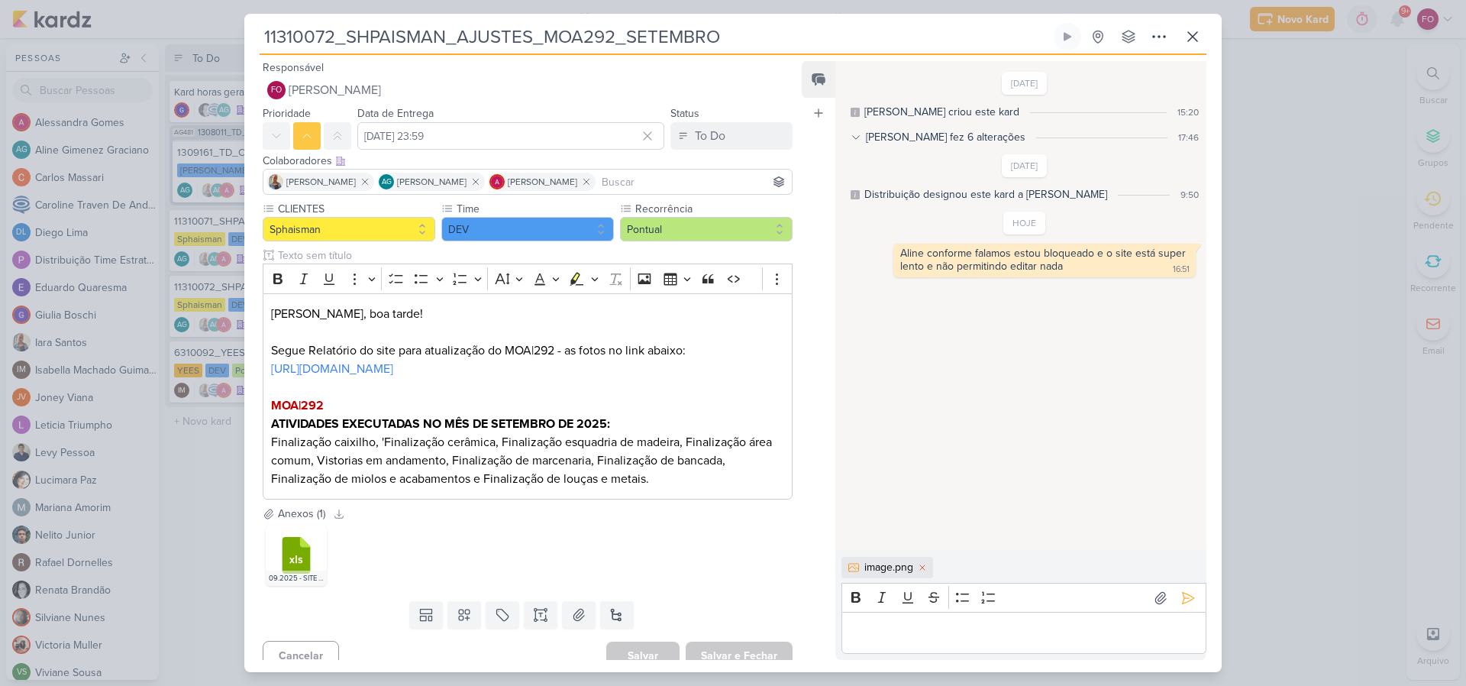
click at [981, 377] on div "7/10/25 Aline criou este kard 15:20 Aline fez 6 alterações 17:46 Aline designou…" at bounding box center [1019, 307] width 369 height 488
click at [1184, 597] on icon at bounding box center [1187, 597] width 15 height 15
click at [1200, 37] on icon at bounding box center [1192, 36] width 18 height 18
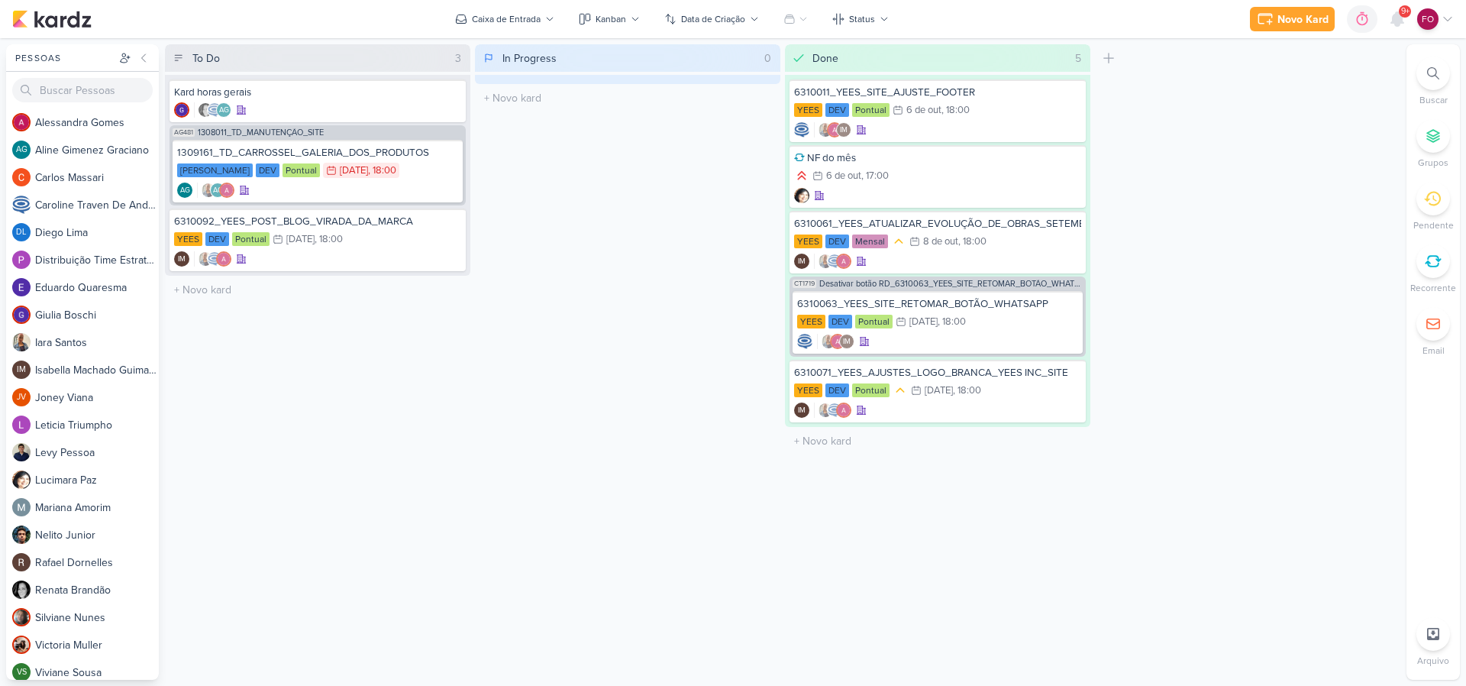
click at [621, 352] on div "In Progress 0 Mover Para Esquerda Mover Para Direita Deletar O título do kard d…" at bounding box center [627, 361] width 305 height 635
click at [395, 228] on div "6310092_YEES_POST_BLOG_VIRADA_DA_MARCA YEES DEV Pontual 16/10 16 de out , 18:00" at bounding box center [317, 239] width 296 height 63
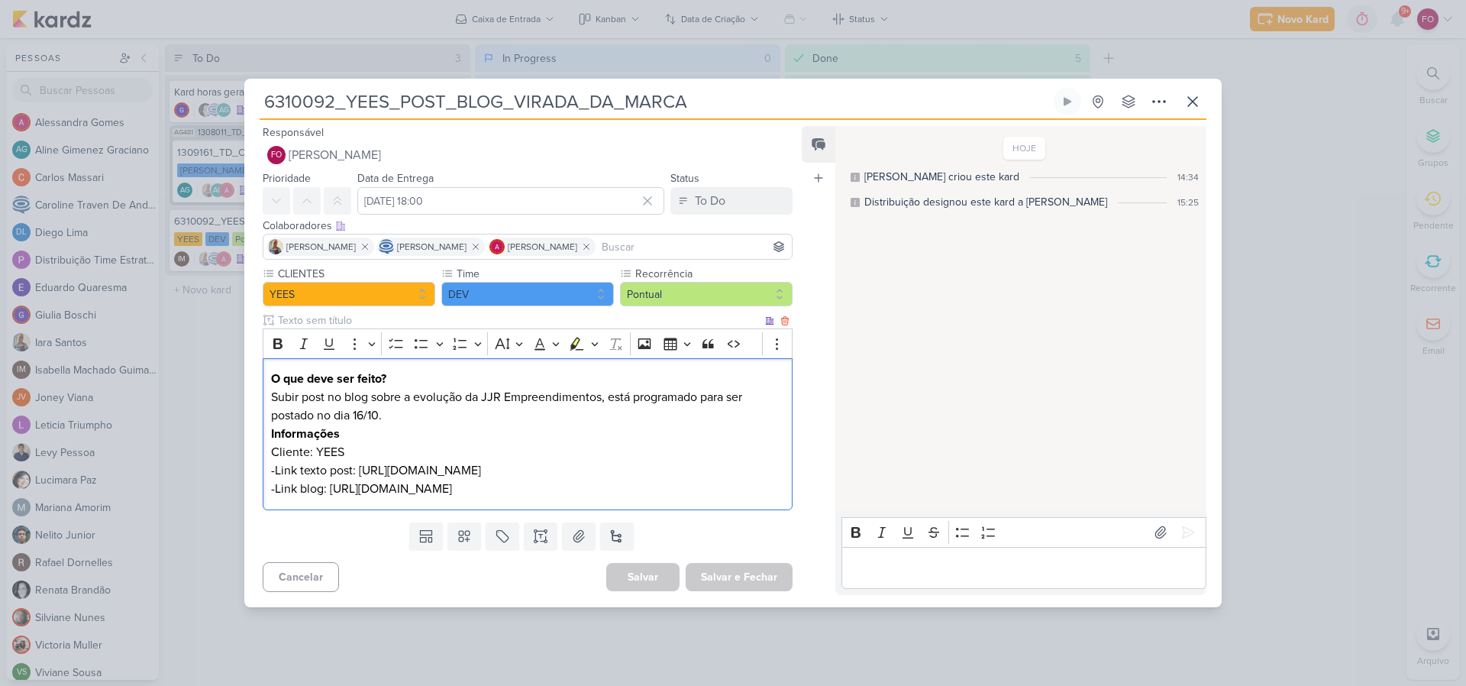
drag, startPoint x: 359, startPoint y: 459, endPoint x: 427, endPoint y: 481, distance: 72.2
click at [427, 479] on p "-Link texto post: https://drive.google.com/drive/folders/1V6yoYeZezMsTvo4TD9Cn1…" at bounding box center [527, 470] width 513 height 18
copy p "https://drive.google.com/drive/folders/1V6yoYeZezMsTvo4TD9Cn1UUoMDlz-Q3u"
click at [528, 424] on p "Informações" at bounding box center [527, 433] width 513 height 18
click at [1189, 95] on icon at bounding box center [1192, 101] width 18 height 18
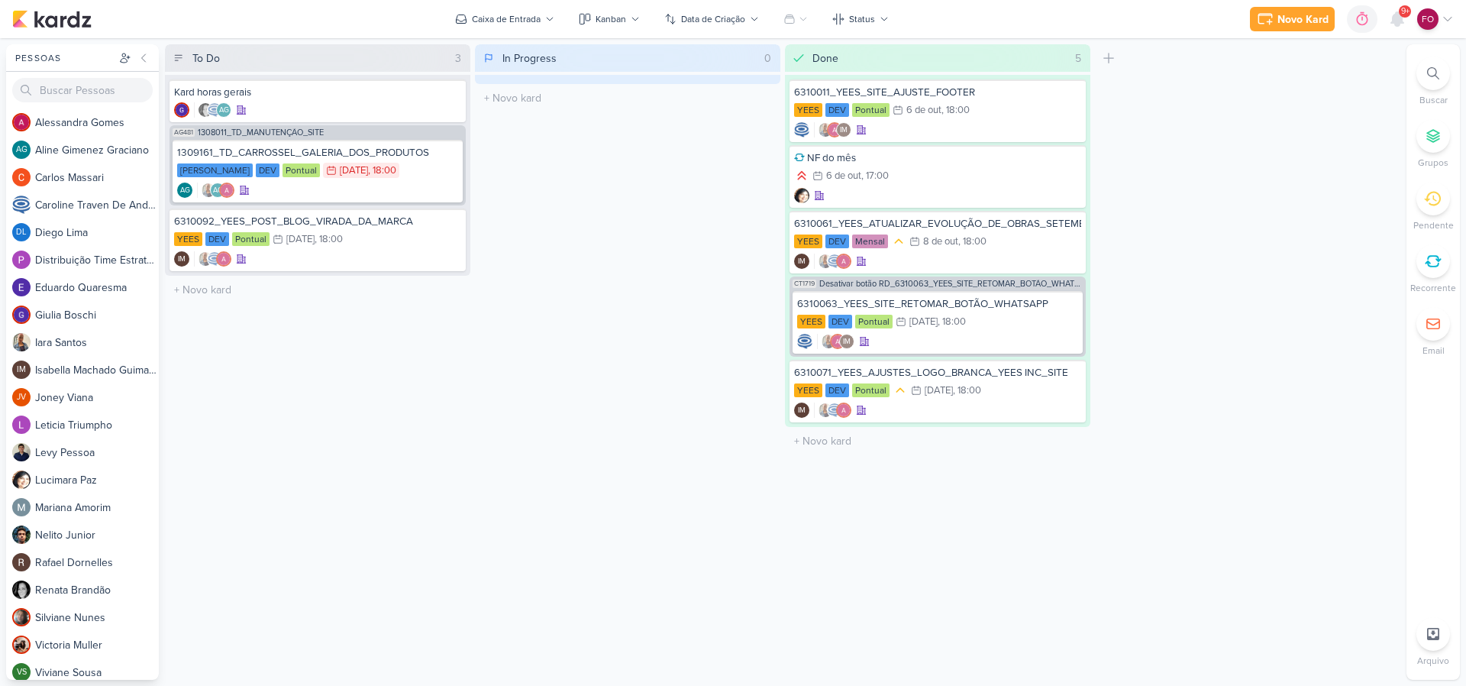
click at [606, 342] on div "In Progress 0 Mover Para Esquerda Mover Para Direita Deletar O título do kard d…" at bounding box center [627, 361] width 305 height 635
